Goal: Use online tool/utility: Utilize a website feature to perform a specific function

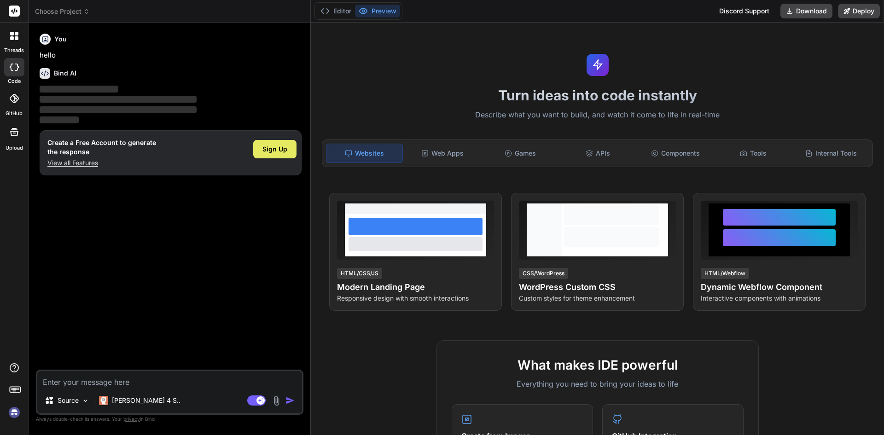
click at [266, 144] on div "Sign Up" at bounding box center [274, 149] width 43 height 18
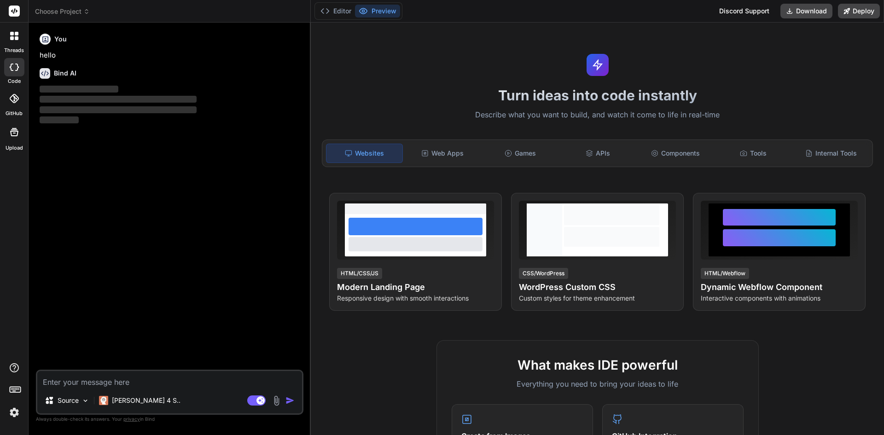
click at [115, 380] on textarea at bounding box center [169, 379] width 265 height 17
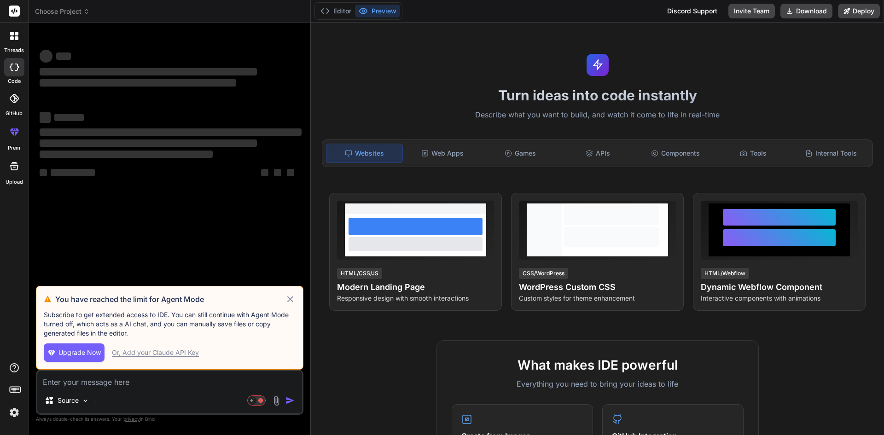
type textarea "x"
paste textarea "import { useEffect, useState } from "react"; import { Card, Col } from "react-b…"
type textarea "import { useEffect, useState } from "react"; import { Card, Col } from "react-b…"
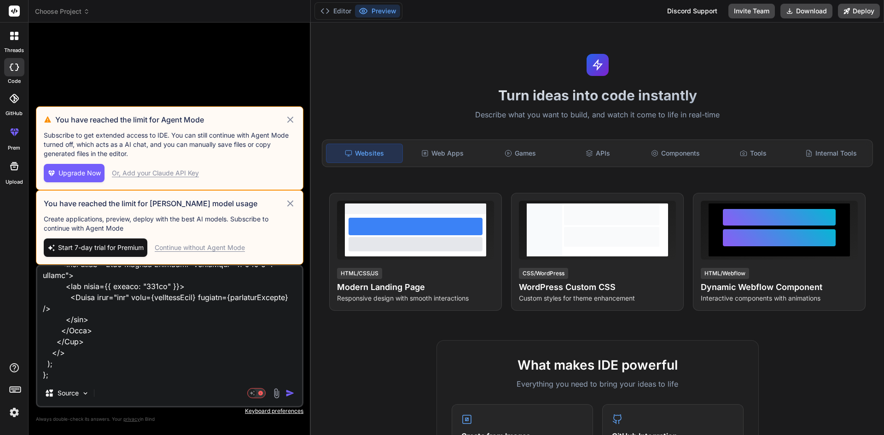
type textarea "x"
type textarea "import { useEffect, useState } from "react"; import { Card, Col } from "react-b…"
click at [186, 249] on div "Continue without Agent Mode" at bounding box center [200, 247] width 90 height 9
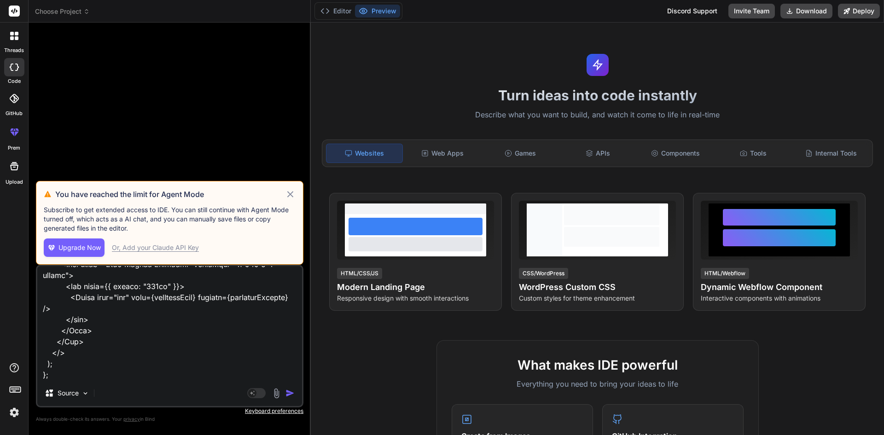
click at [292, 194] on icon at bounding box center [290, 194] width 11 height 11
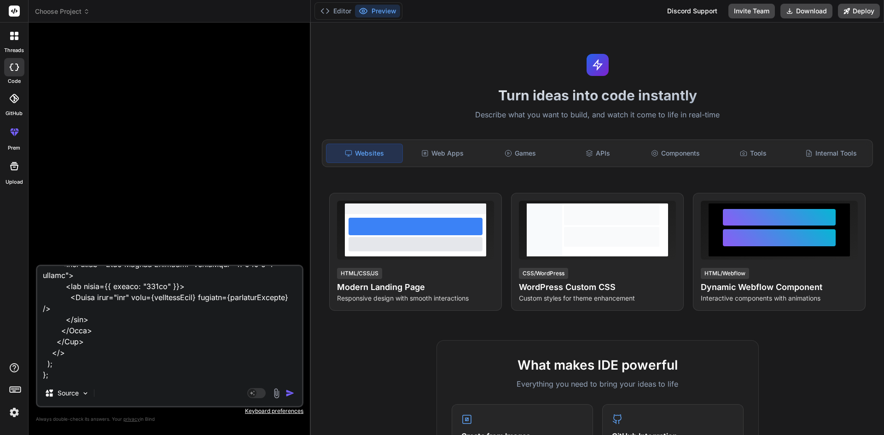
click at [62, 369] on textarea at bounding box center [169, 323] width 265 height 114
type textarea "x"
type textarea "import { useEffect, useState } from "react"; import { Card, Col } from "react-b…"
type textarea "x"
type textarea "import { useEffect, useState } from "react"; import { Card, Col } from "react-b…"
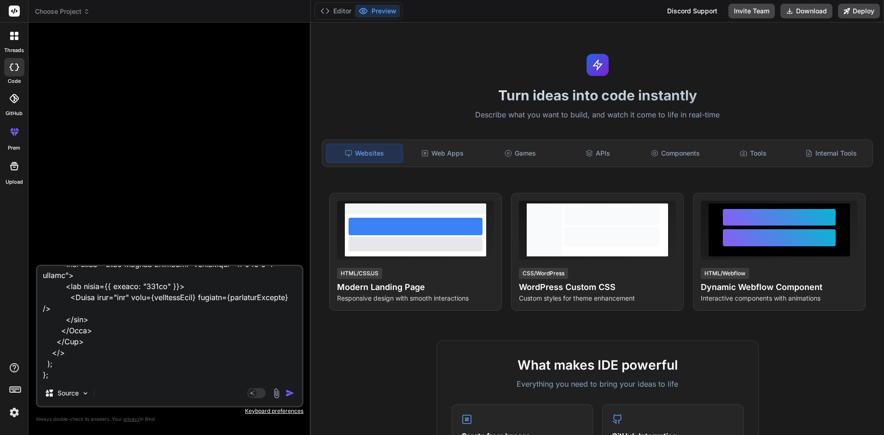
type textarea "x"
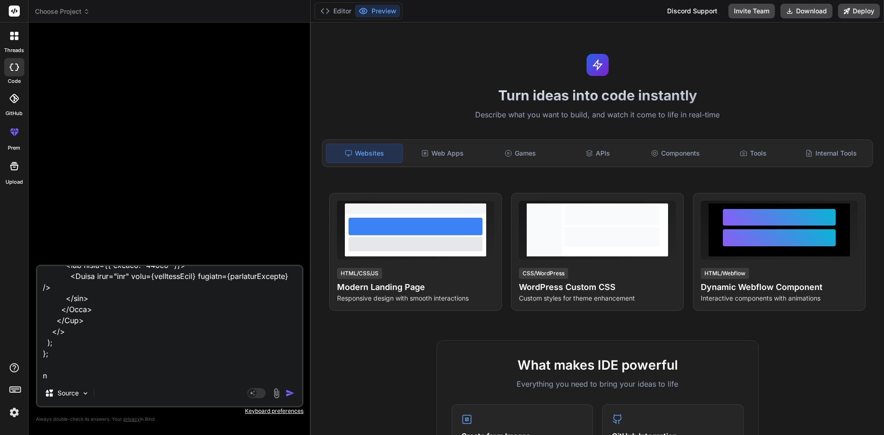
scroll to position [907, 0]
type textarea "import { useEffect, useState } from "react"; import { Card, Col } from "react-b…"
type textarea "x"
type textarea "import { useEffect, useState } from "react"; import { Card, Col } from "react-b…"
type textarea "x"
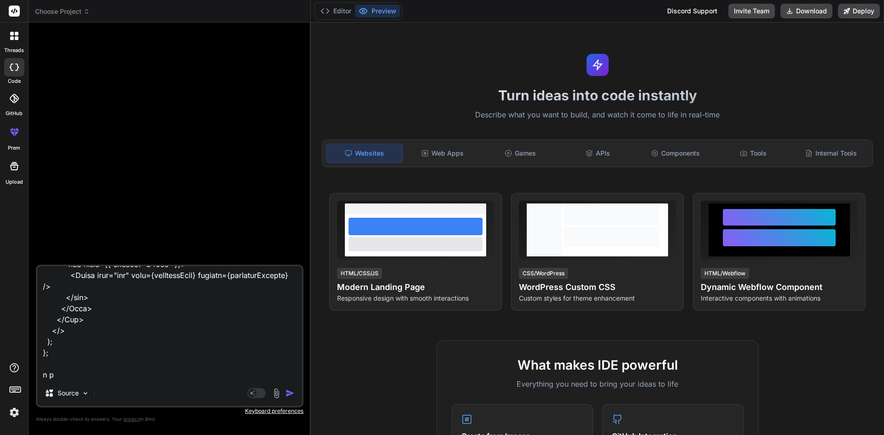
type textarea "import { useEffect, useState } from "react"; import { Card, Col } from "react-b…"
type textarea "x"
type textarea "import { useEffect, useState } from "react"; import { Card, Col } from "react-b…"
type textarea "x"
type textarea "import { useEffect, useState } from "react"; import { Card, Col } from "react-b…"
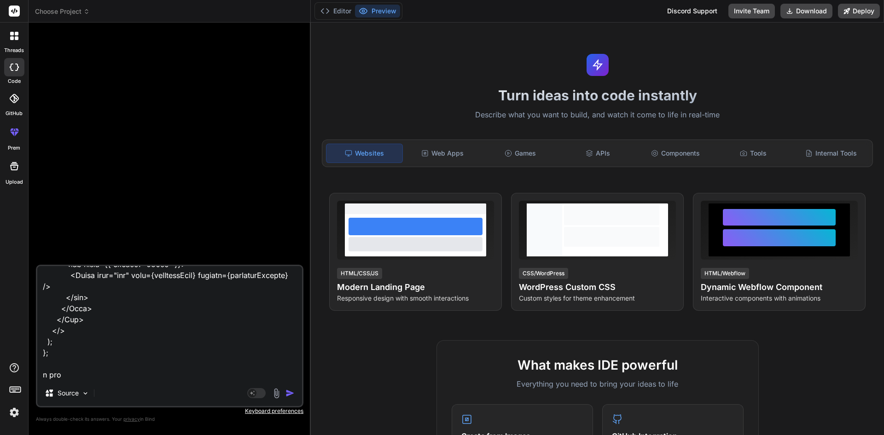
type textarea "x"
type textarea "import { useEffect, useState } from "react"; import { Card, Col } from "react-b…"
type textarea "x"
type textarea "import { useEffect, useState } from "react"; import { Card, Col } from "react-b…"
type textarea "x"
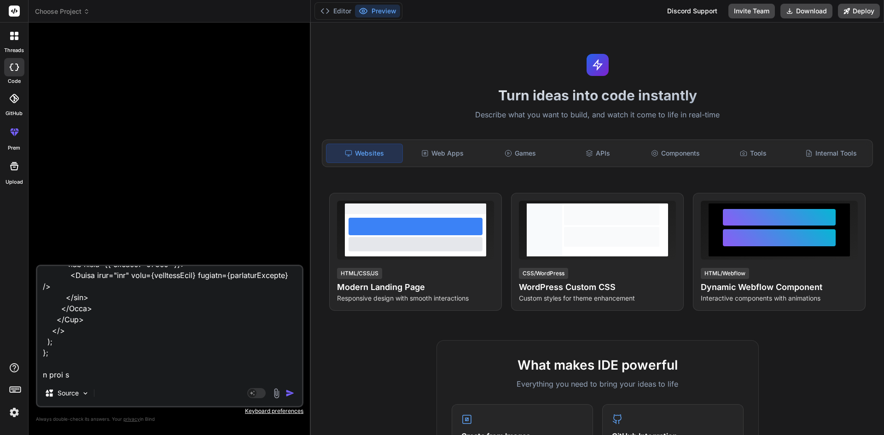
type textarea "import { useEffect, useState } from "react"; import { Card, Col } from "react-b…"
type textarea "x"
type textarea "import { useEffect, useState } from "react"; import { Card, Col } from "react-b…"
type textarea "x"
type textarea "import { useEffect, useState } from "react"; import { Card, Col } from "react-b…"
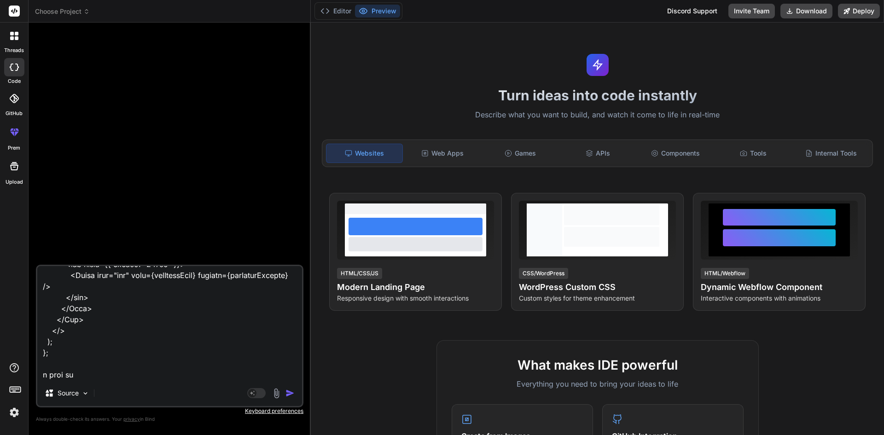
type textarea "x"
type textarea "import { useEffect, useState } from "react"; import { Card, Col } from "react-b…"
type textarea "x"
type textarea "import { useEffect, useState } from "react"; import { Card, Col } from "react-b…"
type textarea "x"
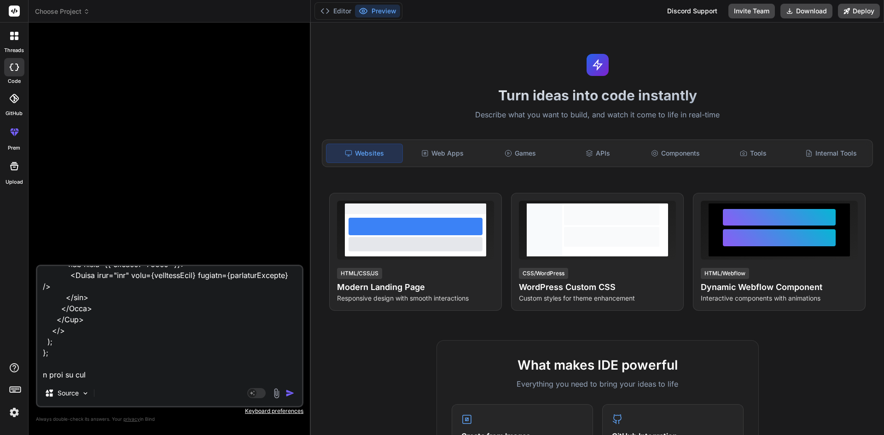
type textarea "import { useEffect, useState } from "react"; import { Card, Col } from "react-b…"
type textarea "x"
type textarea "import { useEffect, useState } from "react"; import { Card, Col } from "react-b…"
type textarea "x"
type textarea "import { useEffect, useState } from "react"; import { Card, Col } from "react-b…"
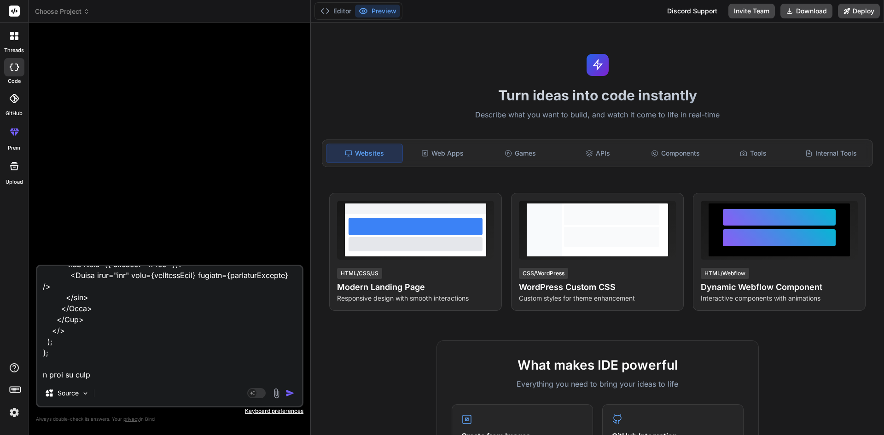
type textarea "x"
type textarea "import { useEffect, useState } from "react"; import { Card, Col } from "react-b…"
type textarea "x"
type textarea "import { useEffect, useState } from "react"; import { Card, Col } from "react-b…"
type textarea "x"
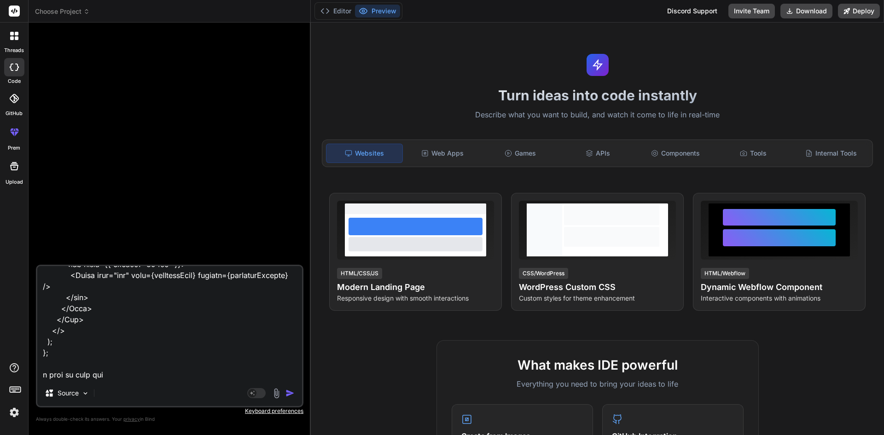
type textarea "import { useEffect, useState } from "react"; import { Card, Col } from "react-b…"
type textarea "x"
type textarea "import { useEffect, useState } from "react"; import { Card, Col } from "react-b…"
type textarea "x"
type textarea "import { useEffect, useState } from "react"; import { Card, Col } from "react-b…"
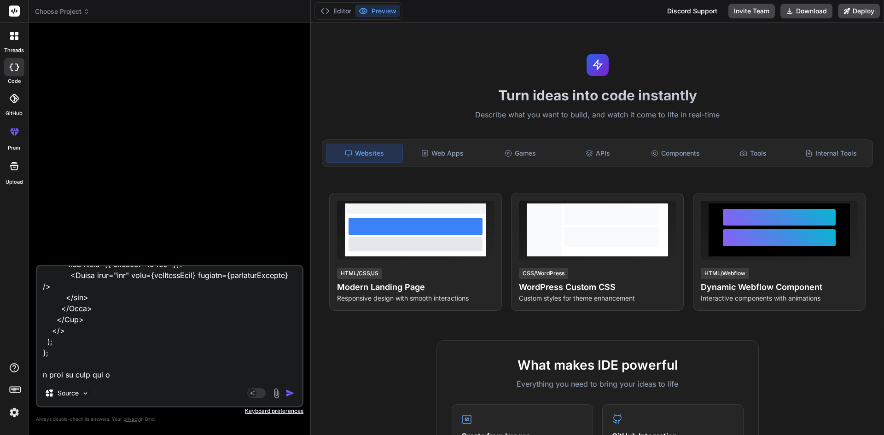
type textarea "x"
type textarea "import { useEffect, useState } from "react"; import { Card, Col } from "react-b…"
type textarea "x"
type textarea "import { useEffect, useState } from "react"; import { Card, Col } from "react-b…"
type textarea "x"
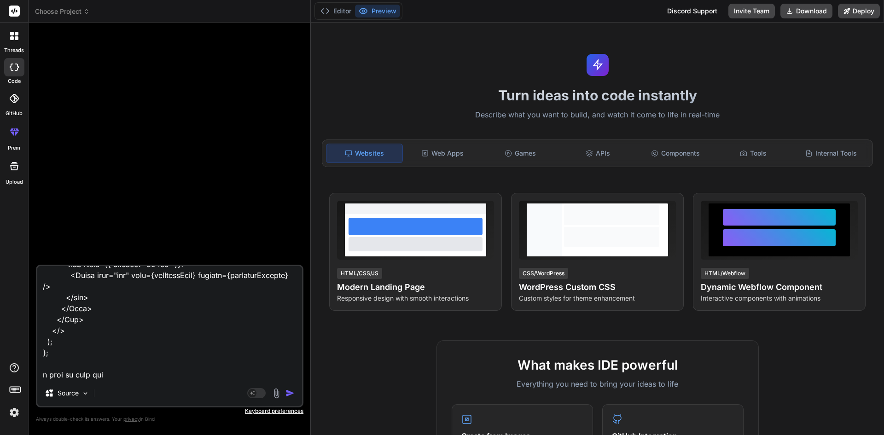
type textarea "import { useEffect, useState } from "react"; import { Card, Col } from "react-b…"
type textarea "x"
type textarea "import { useEffect, useState } from "react"; import { Card, Col } from "react-b…"
type textarea "x"
type textarea "import { useEffect, useState } from "react"; import { Card, Col } from "react-b…"
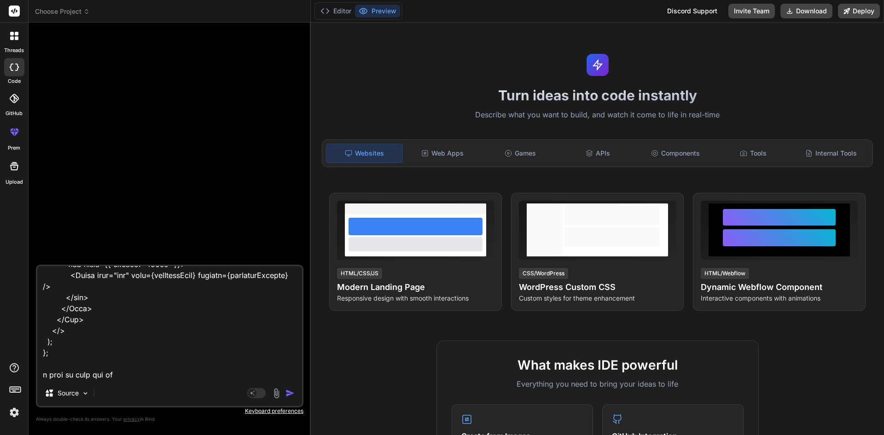
type textarea "x"
type textarea "import { useEffect, useState } from "react"; import { Card, Col } from "react-b…"
type textarea "x"
type textarea "import { useEffect, useState } from "react"; import { Card, Col } from "react-b…"
type textarea "x"
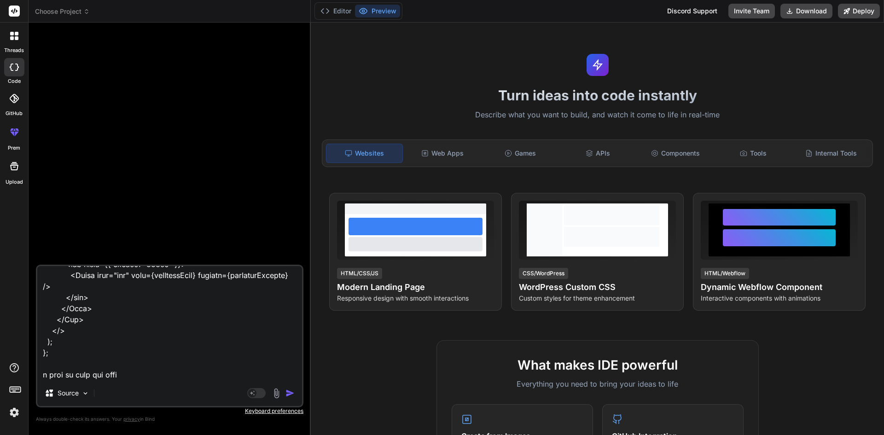
type textarea "import { useEffect, useState } from "react"; import { Card, Col } from "react-b…"
type textarea "x"
type textarea "import { useEffect, useState } from "react"; import { Card, Col } from "react-b…"
type textarea "x"
type textarea "import { useEffect, useState } from "react"; import { Card, Col } from "react-b…"
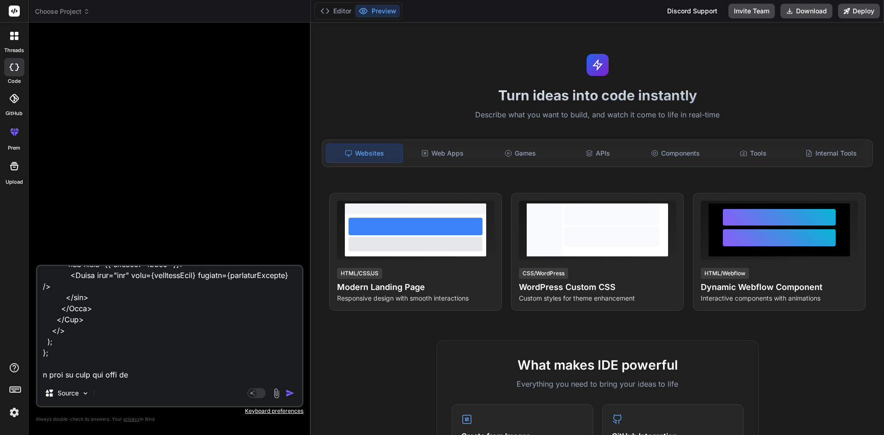
type textarea "x"
type textarea "import { useEffect, useState } from "react"; import { Card, Col } from "react-b…"
type textarea "x"
type textarea "import { useEffect, useState } from "react"; import { Card, Col } from "react-b…"
type textarea "x"
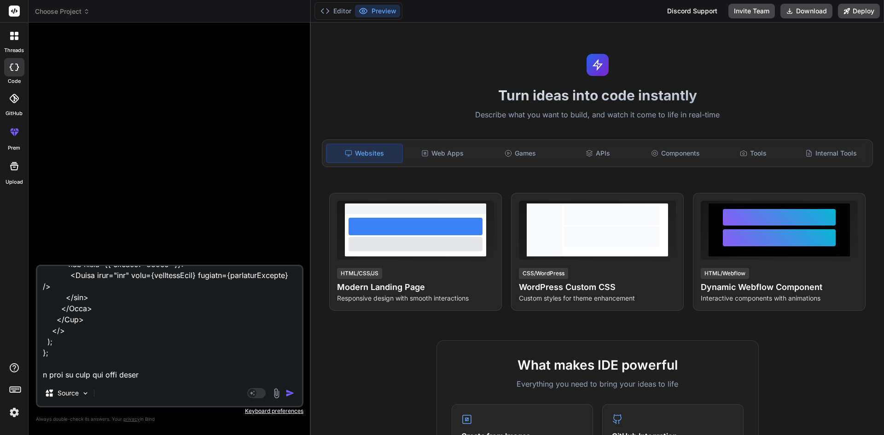
type textarea "import { useEffect, useState } from "react"; import { Card, Col } from "react-b…"
type textarea "x"
type textarea "import { useEffect, useState } from "react"; import { Card, Col } from "react-b…"
type textarea "x"
type textarea "import { useEffect, useState } from "react"; import { Card, Col } from "react-b…"
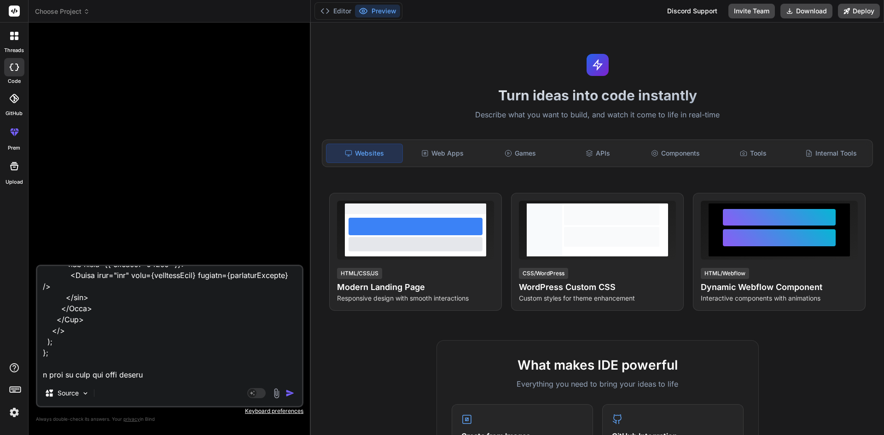
type textarea "x"
type textarea "import { useEffect, useState } from "react"; import { Card, Col } from "react-b…"
type textarea "x"
type textarea "import { useEffect, useState } from "react"; import { Card, Col } from "react-b…"
type textarea "x"
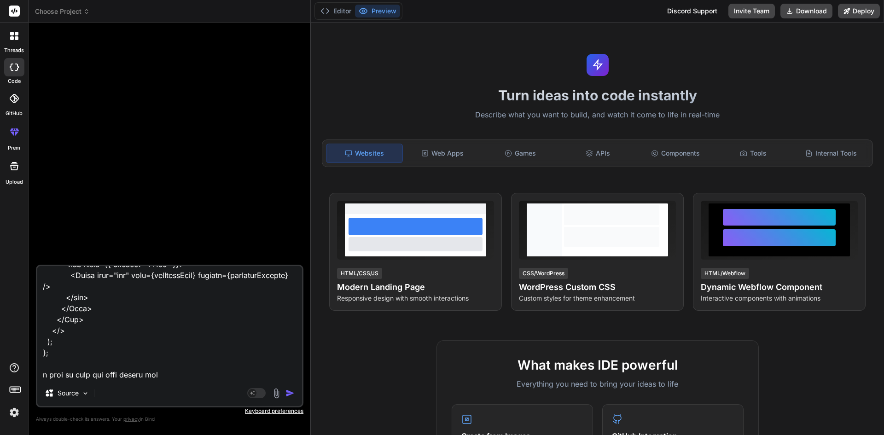
type textarea "import { useEffect, useState } from "react"; import { Card, Col } from "react-b…"
type textarea "x"
type textarea "import { useEffect, useState } from "react"; import { Card, Col } from "react-b…"
type textarea "x"
type textarea "import { useEffect, useState } from "react"; import { Card, Col } from "react-b…"
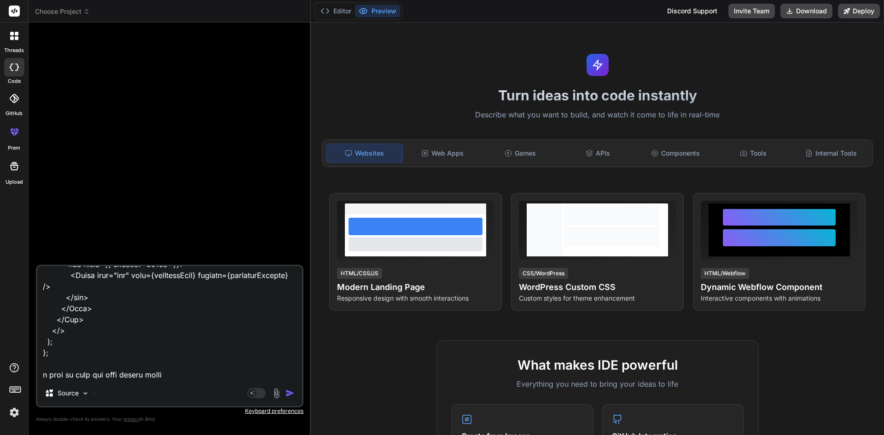
type textarea "x"
type textarea "import { useEffect, useState } from "react"; import { Card, Col } from "react-b…"
type textarea "x"
type textarea "import { useEffect, useState } from "react"; import { Card, Col } from "react-b…"
type textarea "x"
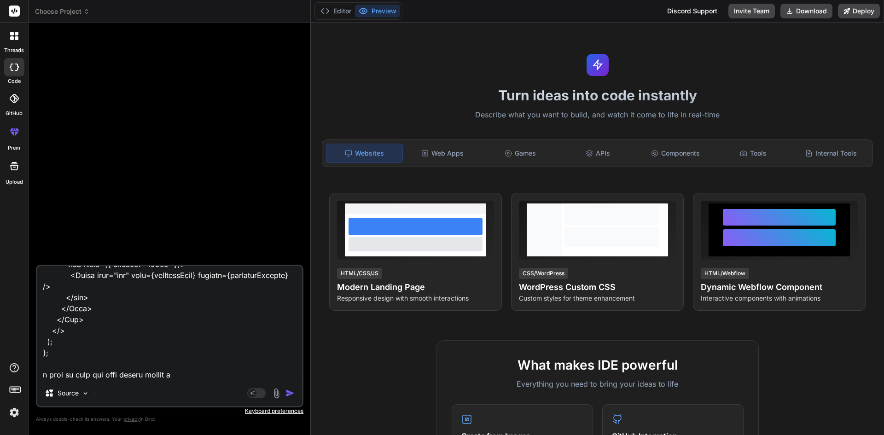
type textarea "import { useEffect, useState } from "react"; import { Card, Col } from "react-b…"
type textarea "x"
type textarea "import { useEffect, useState } from "react"; import { Card, Col } from "react-b…"
type textarea "x"
type textarea "import { useEffect, useState } from "react"; import { Card, Col } from "react-b…"
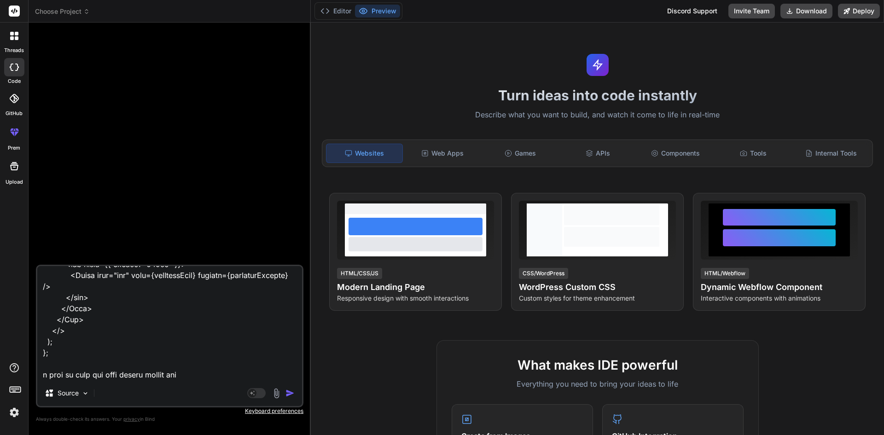
type textarea "x"
type textarea "import { useEffect, useState } from "react"; import { Card, Col } from "react-b…"
type textarea "x"
type textarea "import { useEffect, useState } from "react"; import { Card, Col } from "react-b…"
type textarea "x"
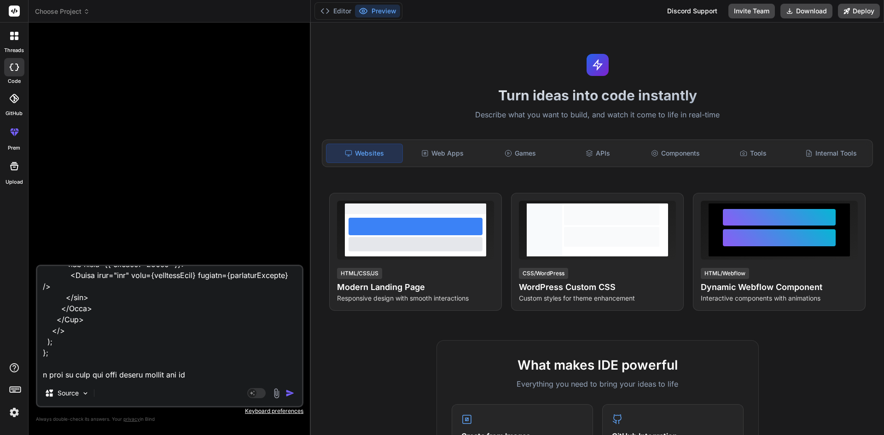
type textarea "import { useEffect, useState } from "react"; import { Card, Col } from "react-b…"
type textarea "x"
type textarea "import { useEffect, useState } from "react"; import { Card, Col } from "react-b…"
type textarea "x"
type textarea "import { useEffect, useState } from "react"; import { Card, Col } from "react-b…"
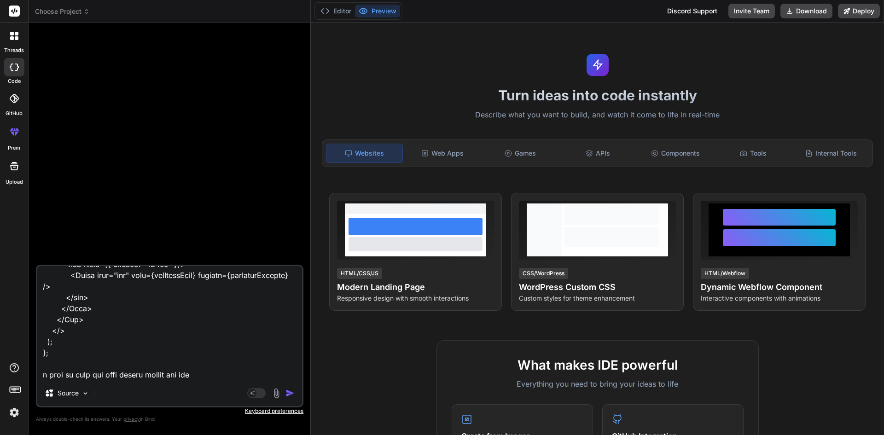
type textarea "x"
type textarea "import { useEffect, useState } from "react"; import { Card, Col } from "react-b…"
type textarea "x"
type textarea "import { useEffect, useState } from "react"; import { Card, Col } from "react-b…"
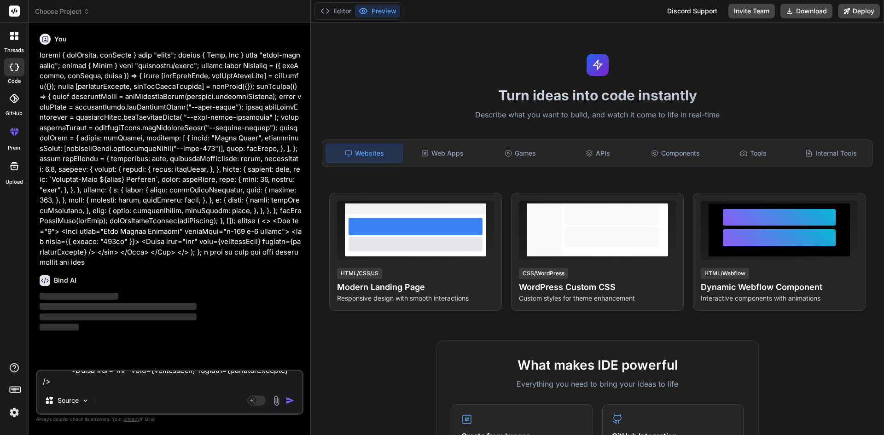
type textarea "x"
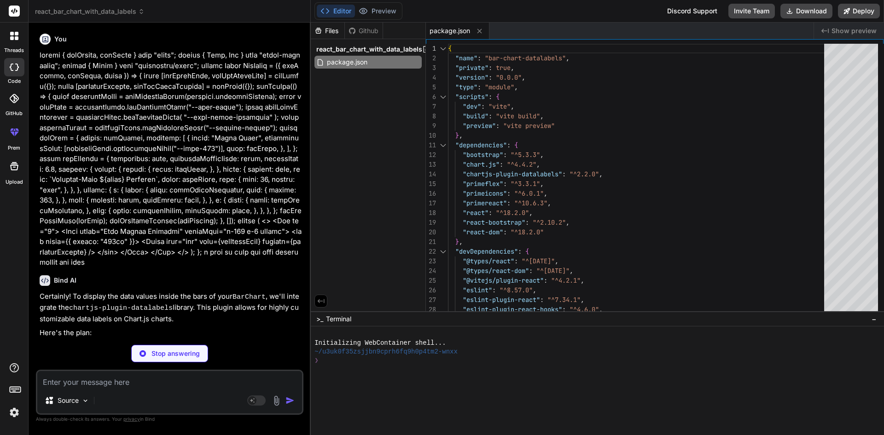
type textarea "x"
type textarea "<script type="module" src="/src/main.jsx"></script> </body> </html>"
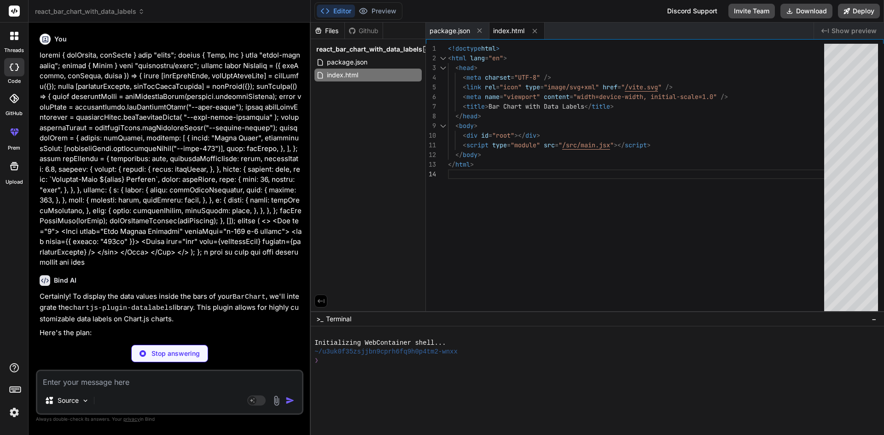
type textarea "x"
type textarea "<React.StrictMode> <App /> </React.StrictMode>, );"
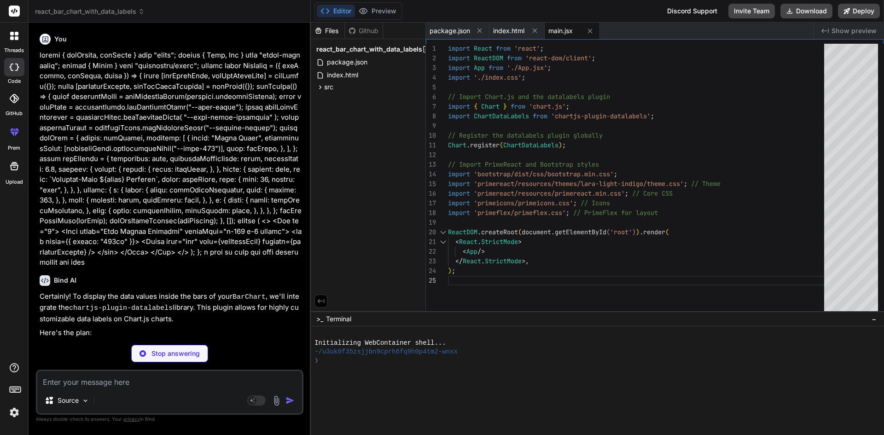
type textarea "x"
type textarea "/* You can add global styles here if needed */ body { font-family: var(--font-f…"
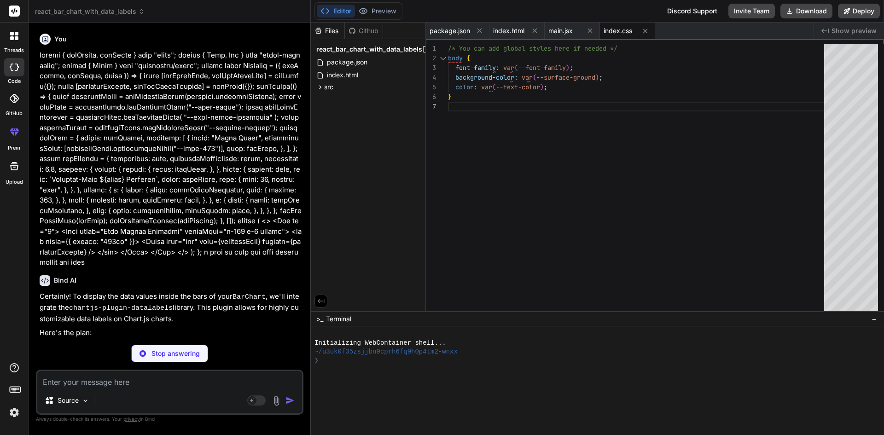
type textarea "x"
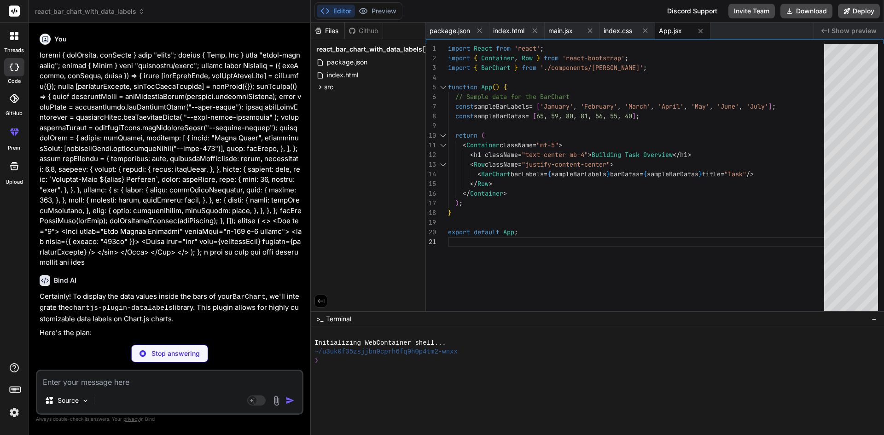
type textarea "x"
type textarea "</> ); };"
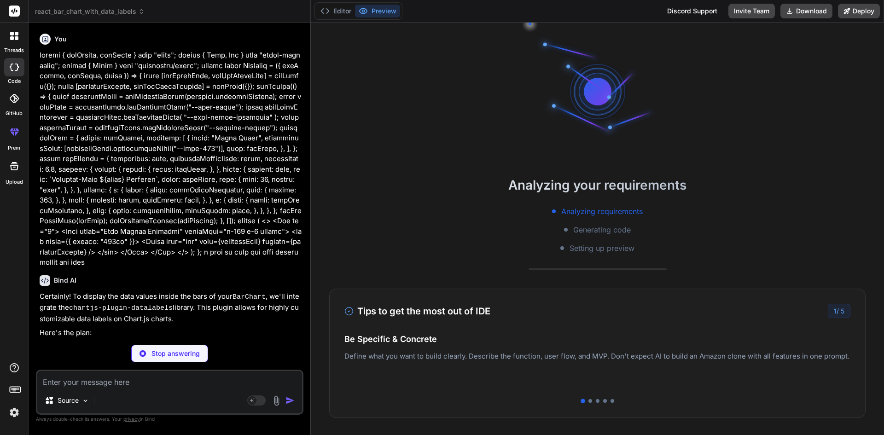
type textarea "x"
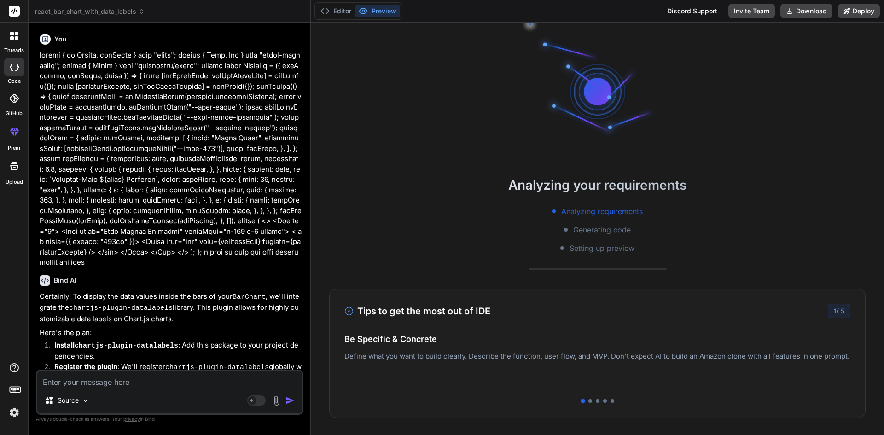
scroll to position [44, 0]
click at [813, 363] on p "Deploy your Next.js and React projects to Vercel. For Node.js backend, deploy t…" at bounding box center [598, 371] width 506 height 22
drag, startPoint x: 404, startPoint y: 345, endPoint x: 336, endPoint y: 344, distance: 68.2
click at [350, 345] on h4 "Easy Deployment" at bounding box center [598, 348] width 506 height 12
click at [584, 400] on div at bounding box center [598, 401] width 506 height 4
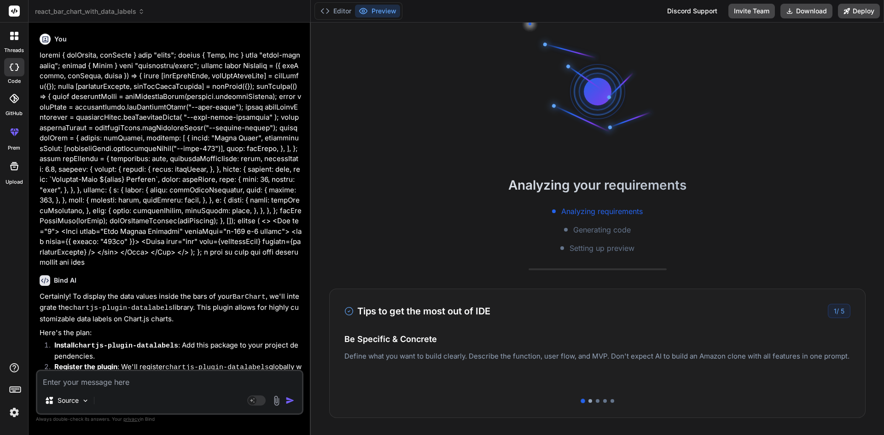
click at [589, 402] on div at bounding box center [591, 401] width 4 height 4
click at [591, 402] on div at bounding box center [598, 401] width 506 height 4
click at [596, 402] on div at bounding box center [598, 401] width 4 height 4
click at [599, 401] on div at bounding box center [598, 401] width 506 height 4
click at [611, 401] on div at bounding box center [613, 401] width 4 height 4
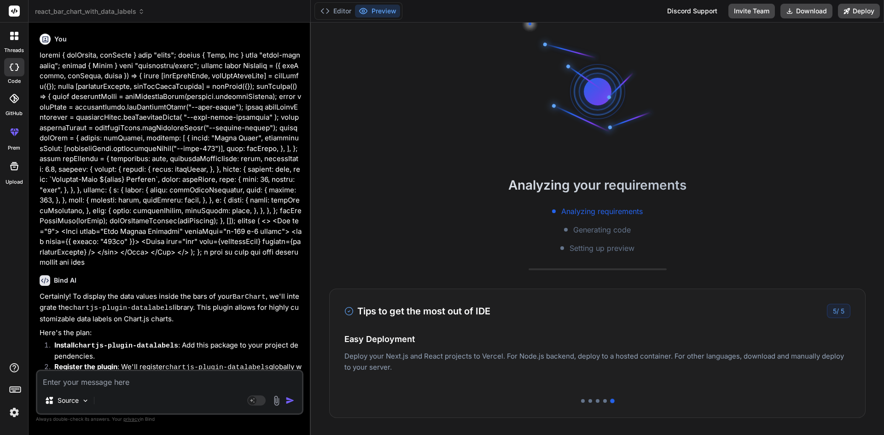
scroll to position [105, 0]
type textarea "x"
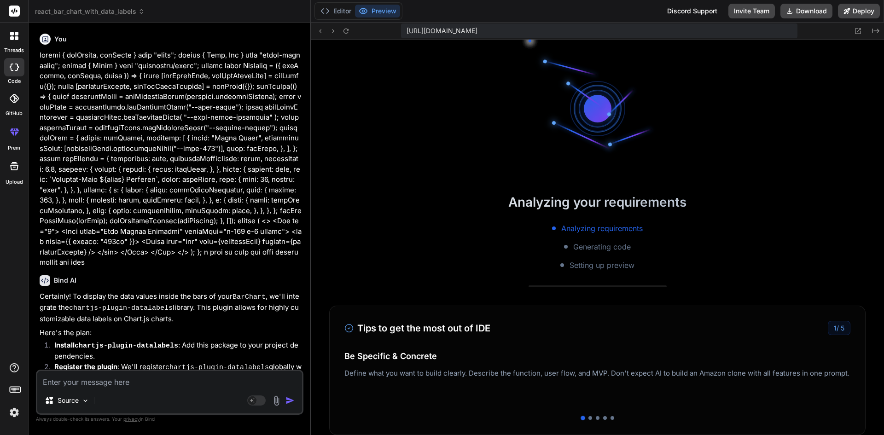
scroll to position [298, 0]
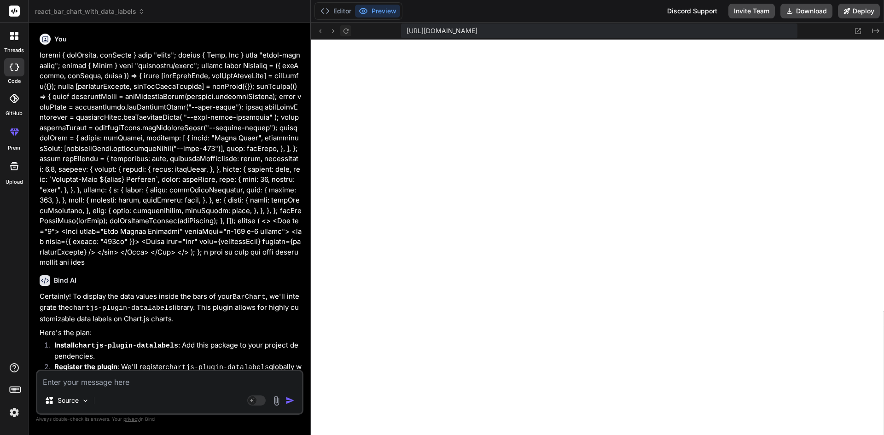
click at [348, 33] on icon at bounding box center [345, 30] width 5 height 5
click at [340, 10] on button "Editor" at bounding box center [336, 11] width 38 height 13
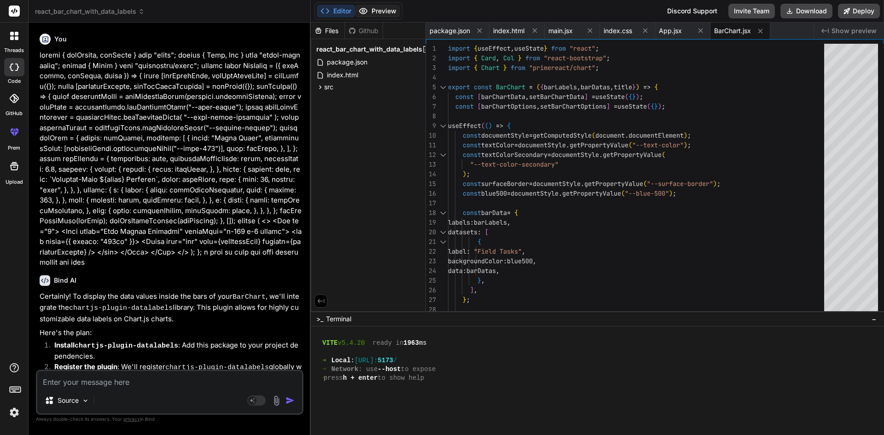
click at [370, 9] on button "Preview" at bounding box center [377, 11] width 45 height 13
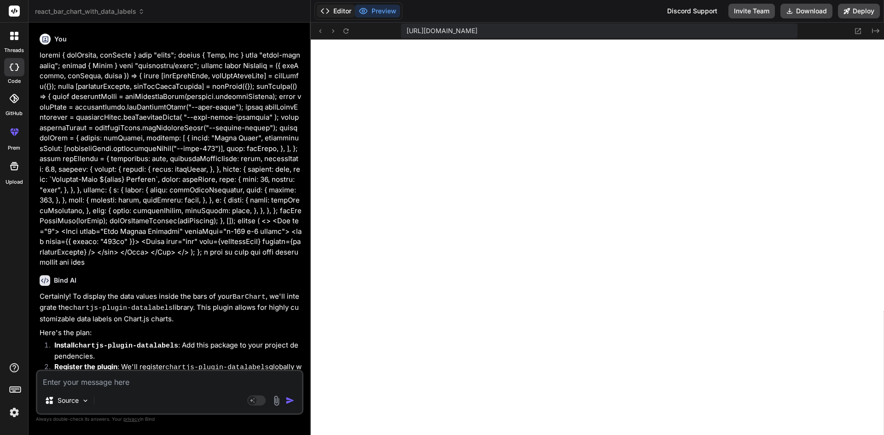
click at [334, 15] on button "Editor" at bounding box center [336, 11] width 38 height 13
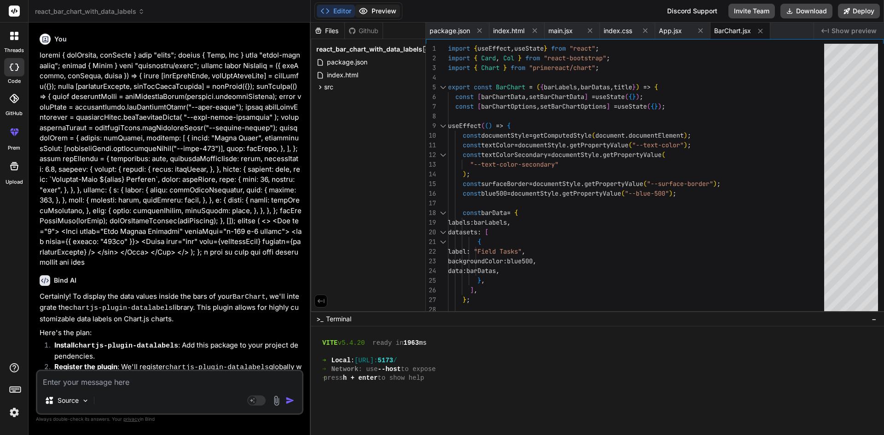
click at [389, 6] on button "Preview" at bounding box center [377, 11] width 45 height 13
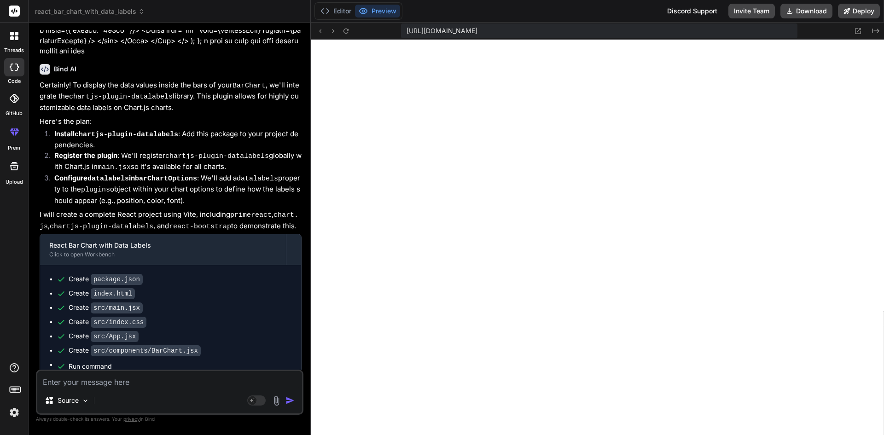
scroll to position [304, 0]
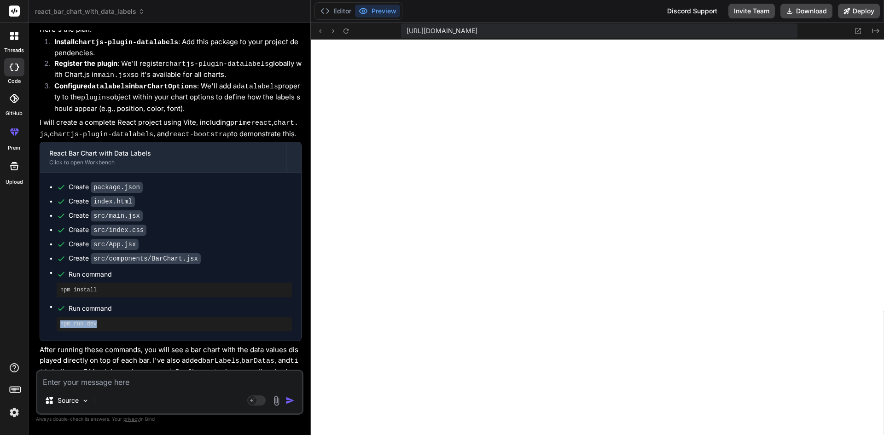
drag, startPoint x: 119, startPoint y: 306, endPoint x: 58, endPoint y: 303, distance: 60.9
click at [58, 317] on div "npm run dev" at bounding box center [174, 324] width 235 height 15
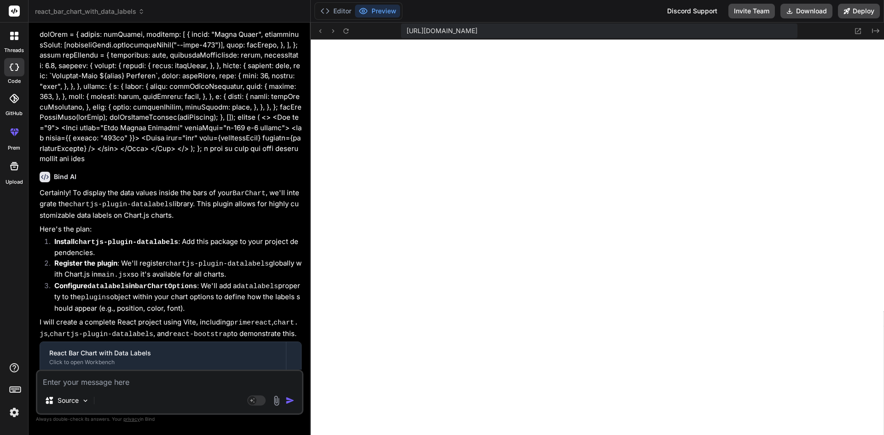
scroll to position [184, 0]
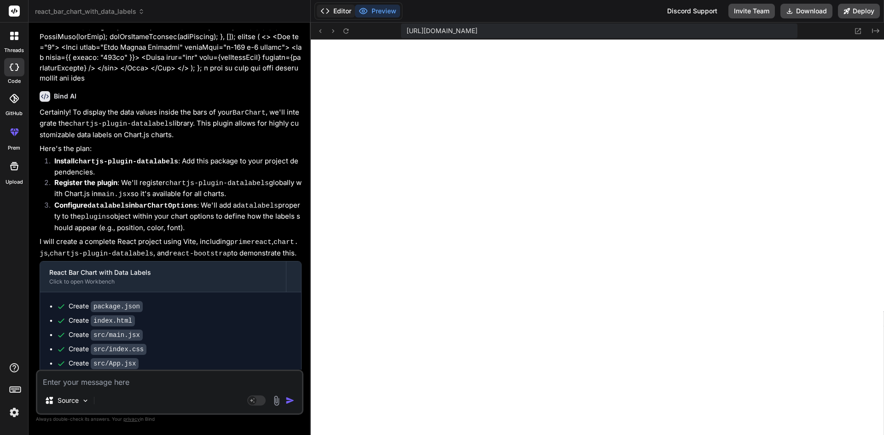
click at [333, 13] on button "Editor" at bounding box center [336, 11] width 38 height 13
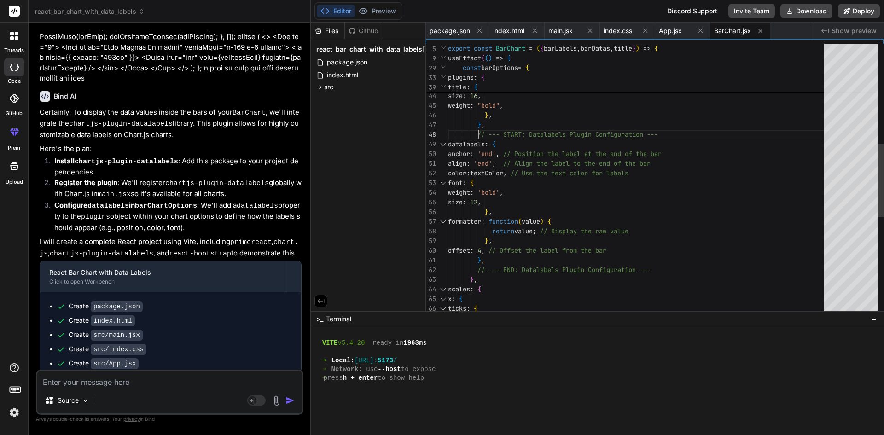
scroll to position [0, 0]
drag, startPoint x: 483, startPoint y: 132, endPoint x: 664, endPoint y: 130, distance: 181.0
click at [664, 130] on div "title : { display : true , text : `Building-Wide $ { title } Overview` , color …" at bounding box center [639, 178] width 382 height 1006
click at [696, 171] on div "title : { display : true , text : `Building-Wide $ { title } Overview` , color …" at bounding box center [639, 178] width 382 height 1006
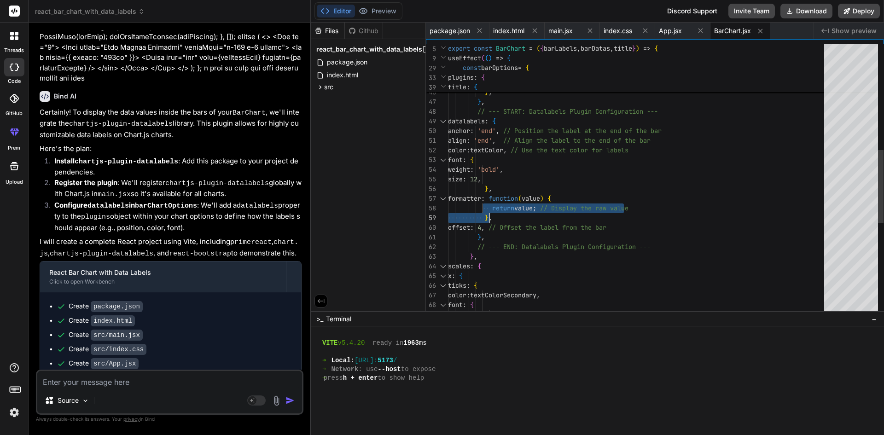
drag, startPoint x: 486, startPoint y: 207, endPoint x: 590, endPoint y: 207, distance: 104.1
click at [575, 206] on div "text : `Building-Wide $ { title } Overview` , color : textColor , font : { size…" at bounding box center [639, 155] width 382 height 1006
click at [595, 210] on div "text : `Building-Wide $ { title } Overview` , color : textColor , font : { size…" at bounding box center [639, 155] width 382 height 1006
click at [499, 218] on div "text : `Building-Wide $ { title } Overview` , color : textColor , font : { size…" at bounding box center [639, 155] width 382 height 1006
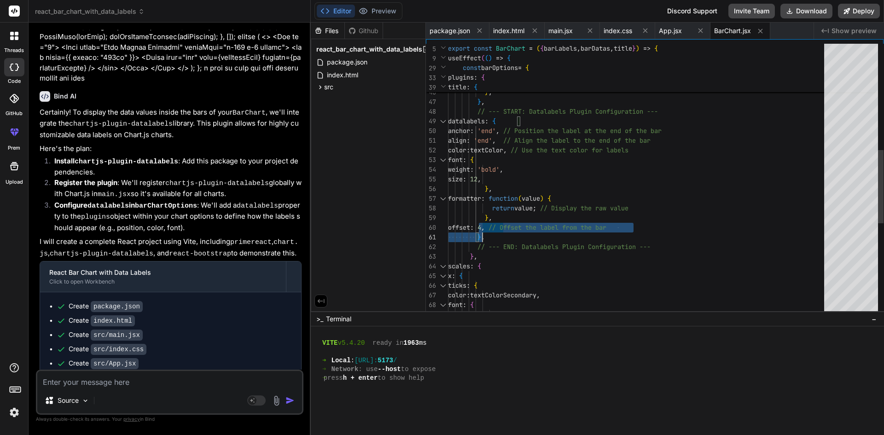
drag, startPoint x: 478, startPoint y: 222, endPoint x: 640, endPoint y: 227, distance: 161.7
click at [582, 227] on div "text : `Building-Wide $ { title } Overview` , color : textColor , font : { size…" at bounding box center [639, 155] width 382 height 1006
click at [664, 230] on div "text : `Building-Wide $ { title } Overview` , color : textColor , font : { size…" at bounding box center [639, 155] width 382 height 1006
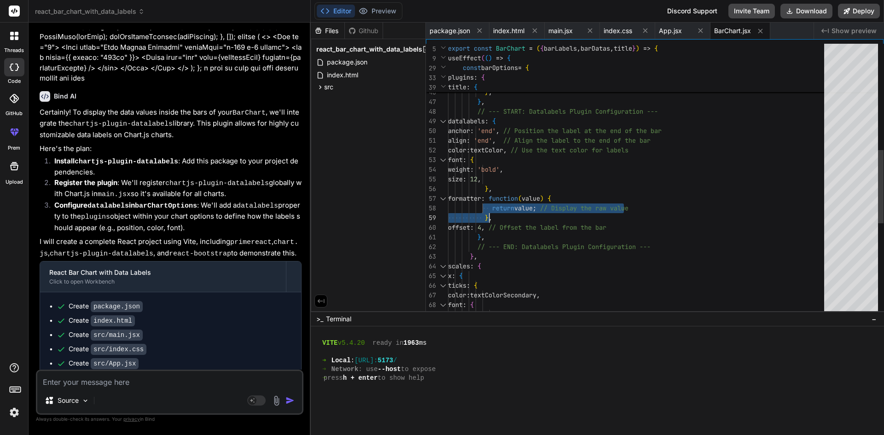
type textarea "align: 'end', // Align the label to the end of the bar color: textColor, // Use…"
drag, startPoint x: 485, startPoint y: 200, endPoint x: 503, endPoint y: 237, distance: 41.0
click at [503, 237] on div "text : `Building-Wide $ { title } Overview` , color : textColor , font : { size…" at bounding box center [639, 155] width 382 height 1006
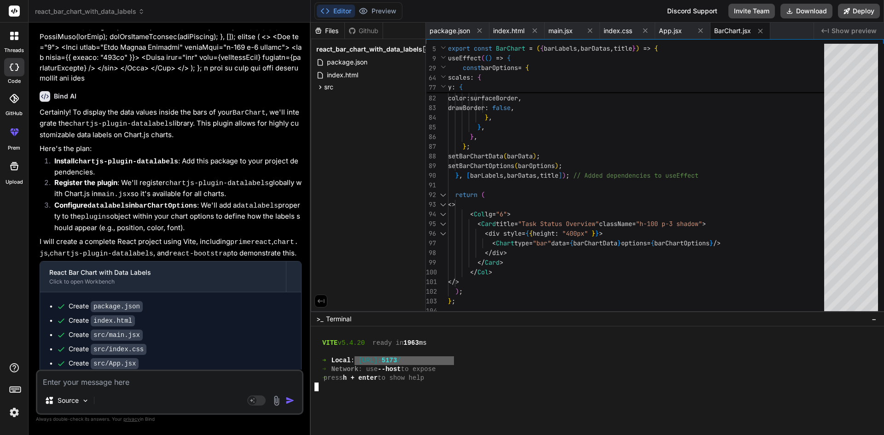
drag, startPoint x: 455, startPoint y: 361, endPoint x: 401, endPoint y: 364, distance: 54.0
click at [366, 360] on div "➜ Local : [URL]: 5173 /" at bounding box center [593, 360] width 557 height 9
type textarea "[URL]"
click at [198, 385] on textarea at bounding box center [169, 379] width 265 height 17
type textarea "n"
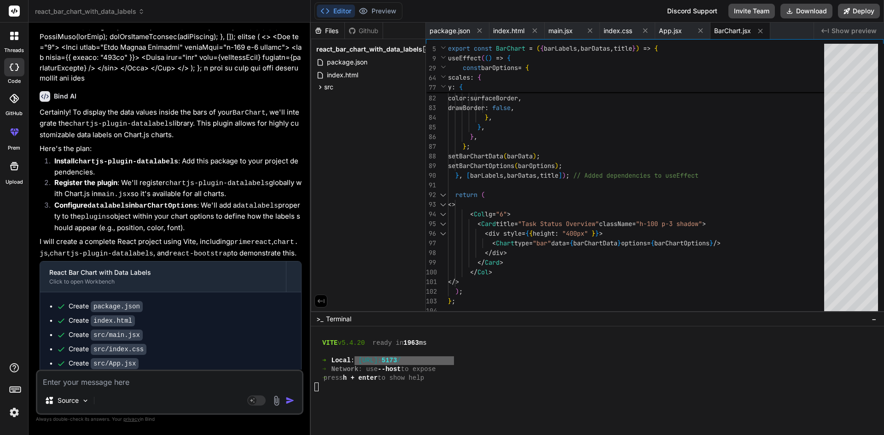
type textarea "x"
type textarea "no"
type textarea "x"
type textarea "not"
type textarea "x"
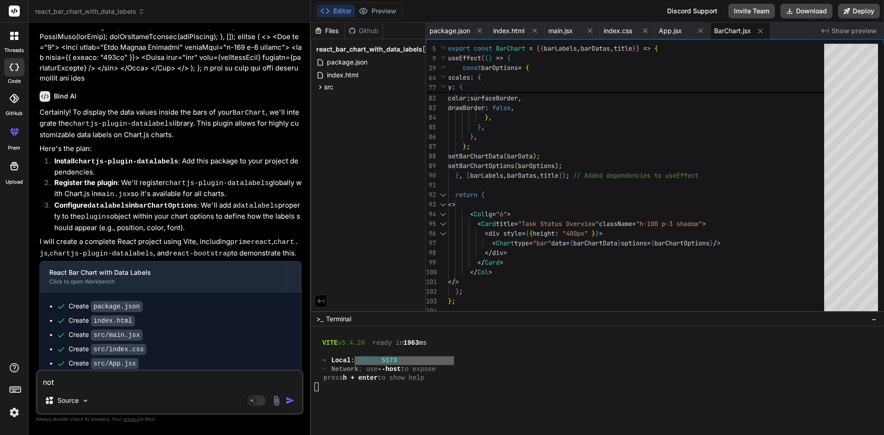
type textarea "not"
type textarea "x"
type textarea "not w"
type textarea "x"
type textarea "not wo"
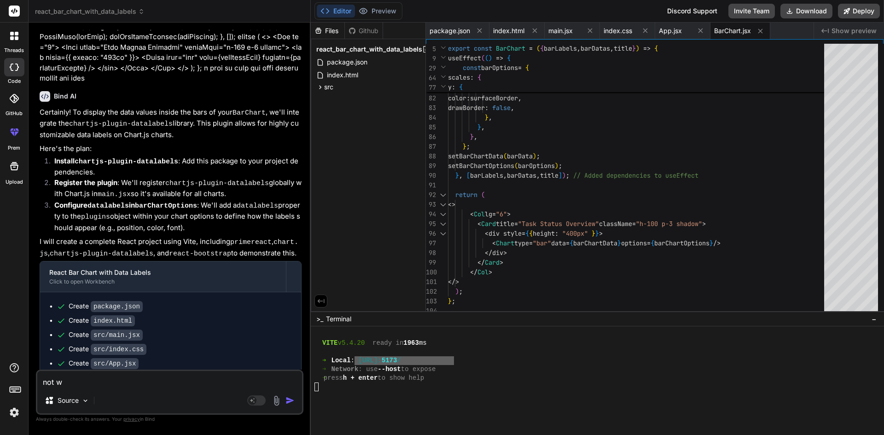
type textarea "x"
type textarea "not wor"
type textarea "x"
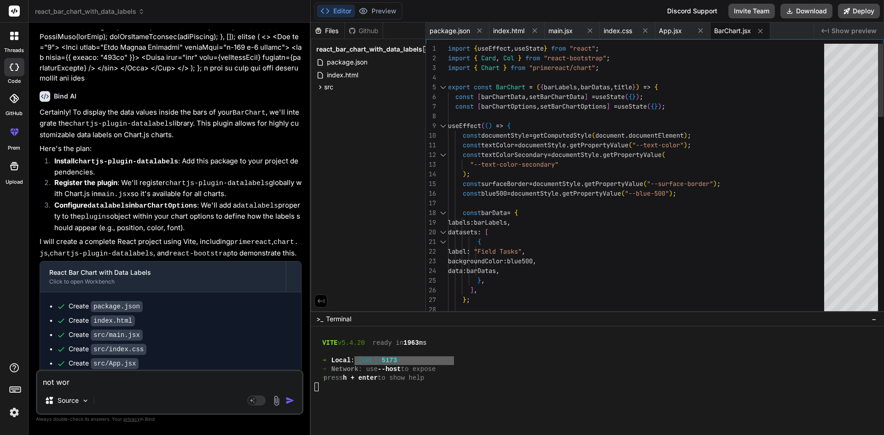
type textarea "not wor"
type textarea "import { useEffect, useState } from "react"; import { Card, Col } from "react-b…"
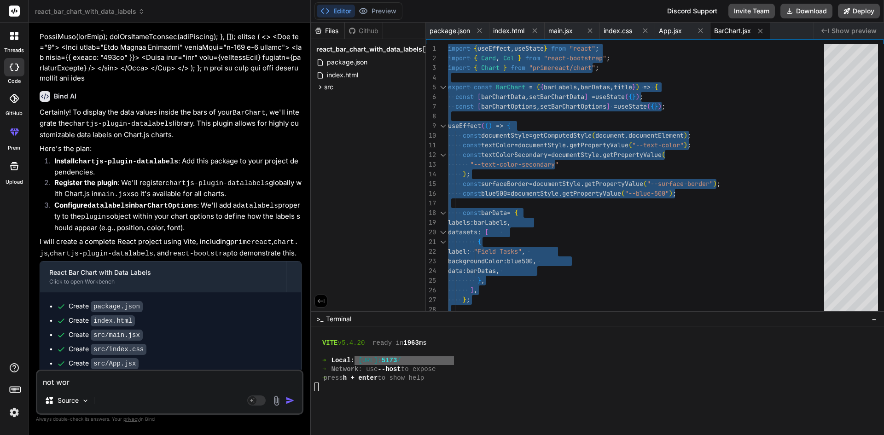
click at [101, 395] on div "Source" at bounding box center [169, 402] width 265 height 22
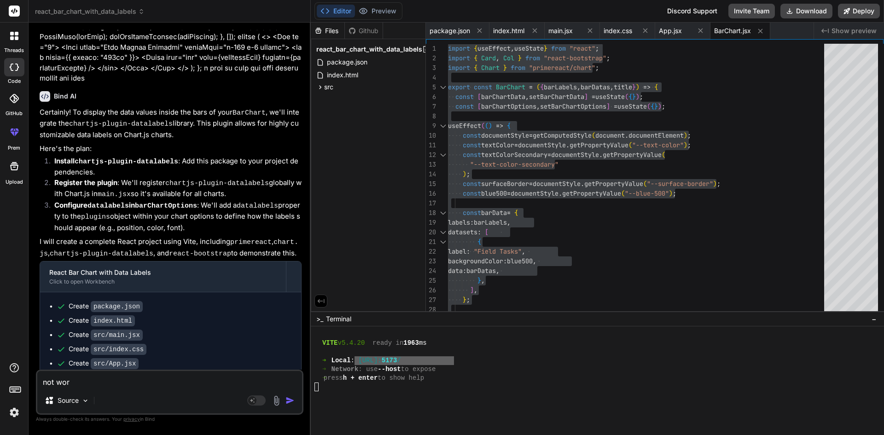
click at [82, 385] on textarea "not wor" at bounding box center [169, 379] width 265 height 17
type textarea "not work"
type textarea "x"
type textarea "not worki"
type textarea "x"
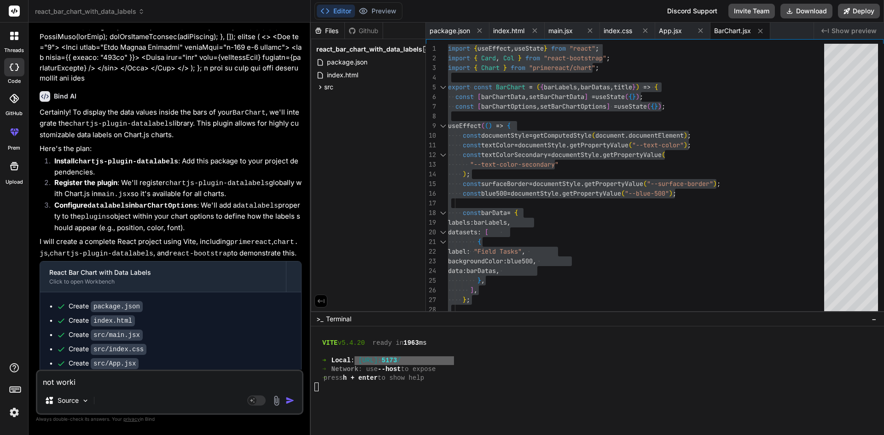
type textarea "not workin"
type textarea "x"
type textarea "not working"
type textarea "x"
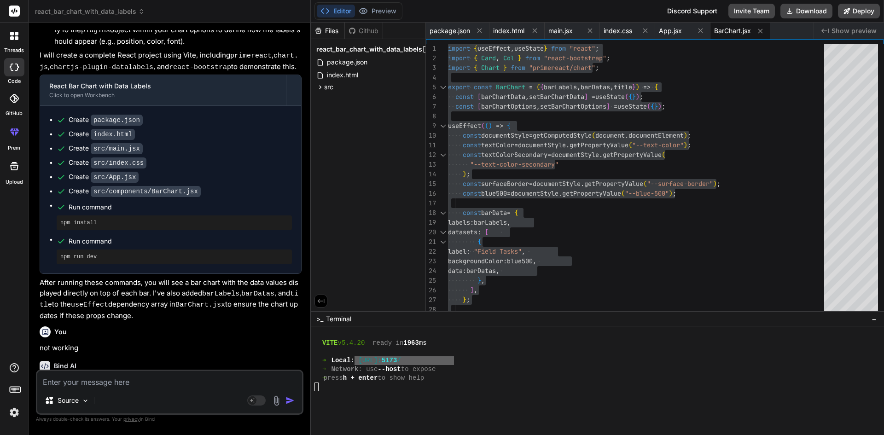
scroll to position [399, 0]
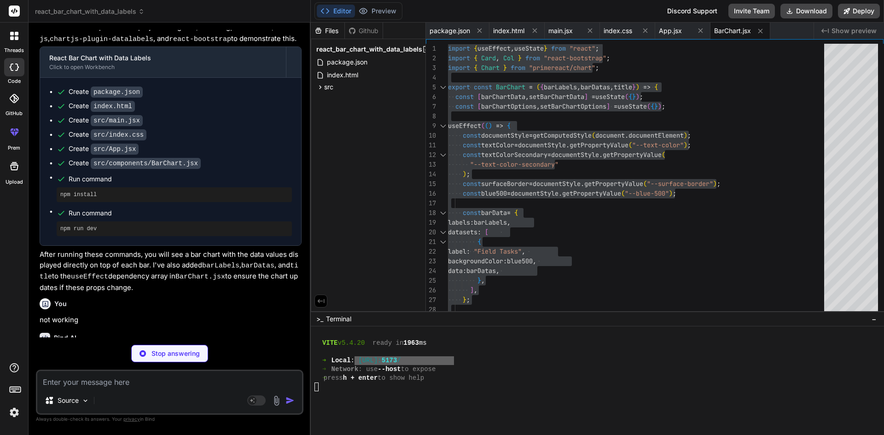
type textarea "x"
type textarea "<div style={{ height: "400px" }}> <Chart type="bar" data={barChartData} options…"
type textarea "x"
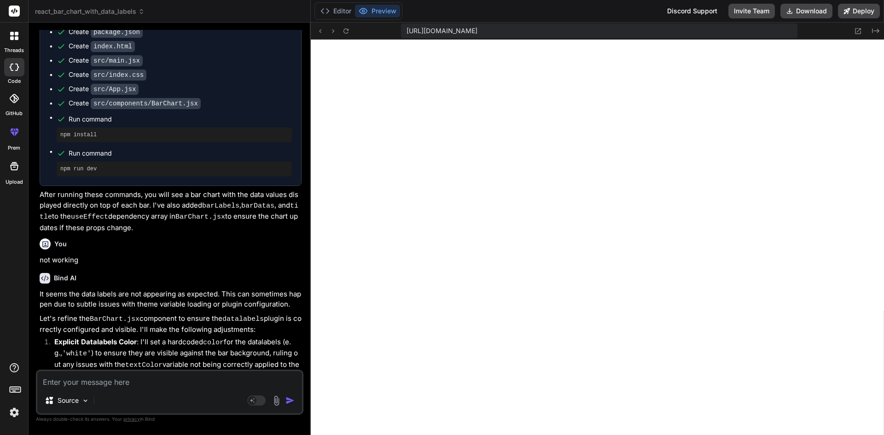
scroll to position [343, 0]
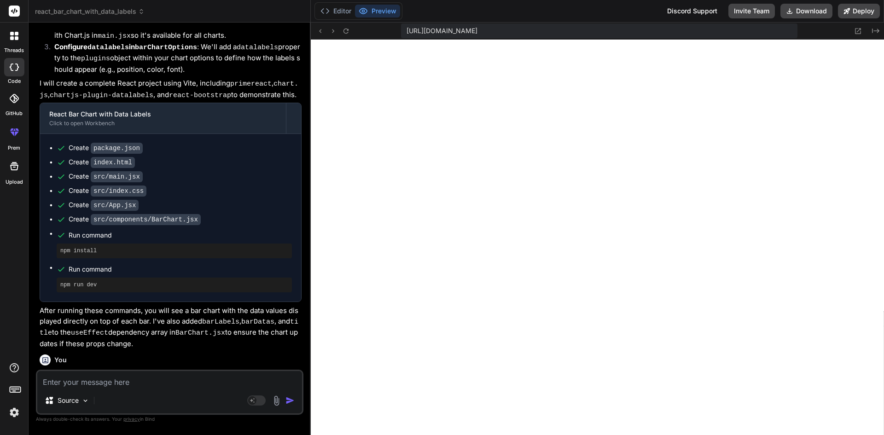
click at [372, 12] on button "Preview" at bounding box center [377, 11] width 45 height 13
click at [344, 13] on button "Editor" at bounding box center [336, 11] width 38 height 13
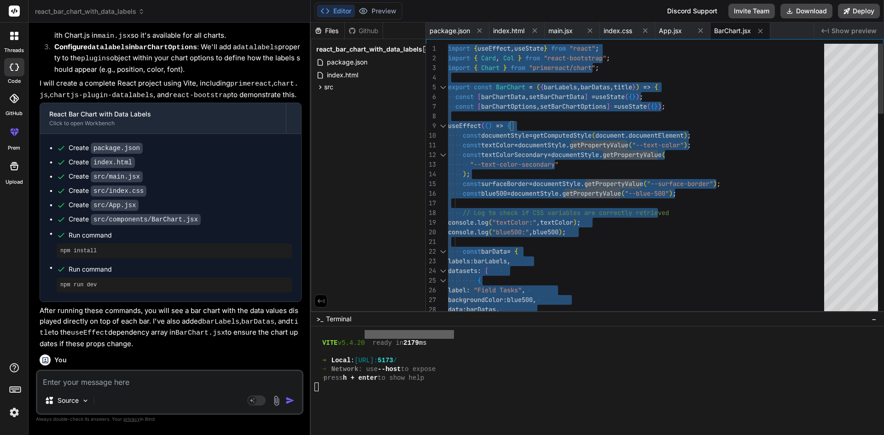
type textarea "import { useEffect, useState } from "react"; import { Card, Col } from "react-b…"
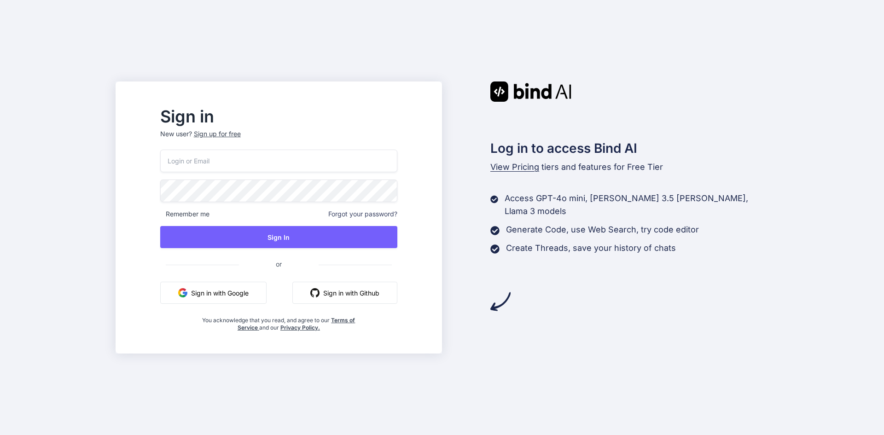
click at [265, 297] on button "Sign in with Google" at bounding box center [213, 293] width 106 height 22
click at [234, 172] on input "email" at bounding box center [278, 161] width 237 height 23
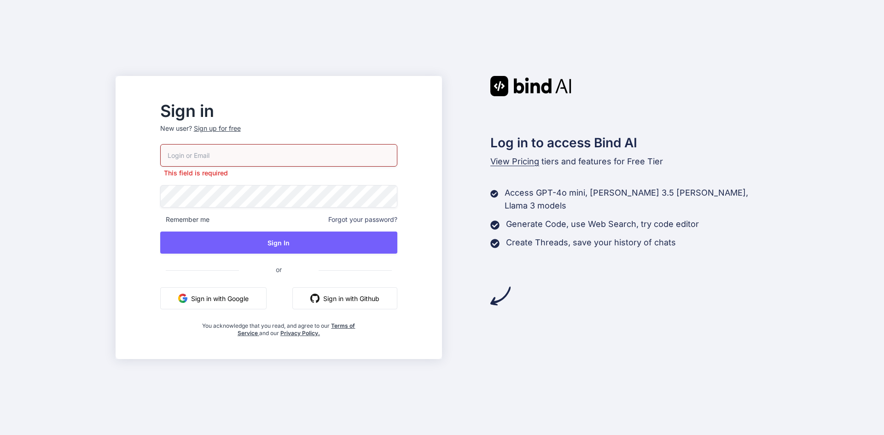
click at [237, 298] on button "Sign in with Google" at bounding box center [213, 298] width 106 height 22
